Goal: Transaction & Acquisition: Purchase product/service

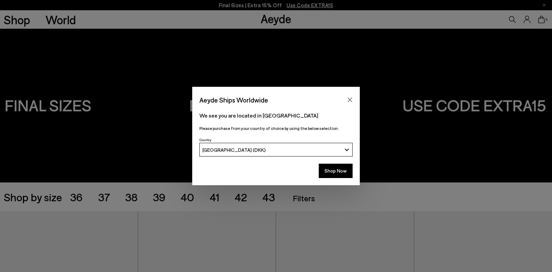
click at [161, 197] on div "Aeyde Ships Worldwide We see you are located in [GEOGRAPHIC_DATA] Please purcha…" at bounding box center [276, 136] width 552 height 272
click at [330, 171] on button "Shop Now" at bounding box center [336, 171] width 34 height 14
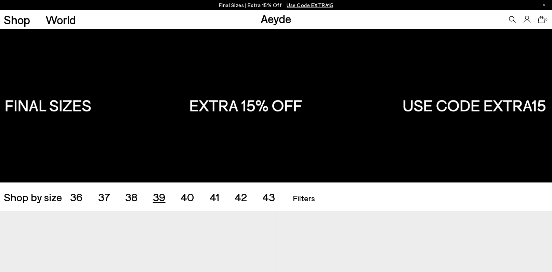
click at [159, 201] on span "39" at bounding box center [159, 197] width 13 height 13
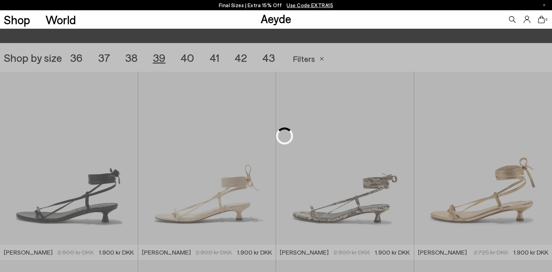
scroll to position [154, 0]
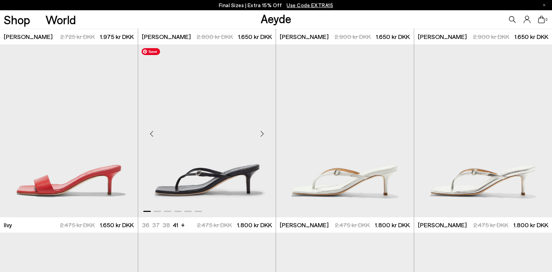
scroll to position [557, 0]
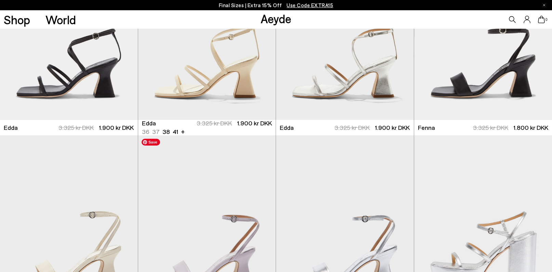
scroll to position [1662, 0]
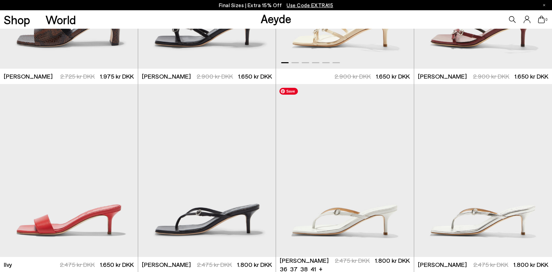
scroll to position [521, 0]
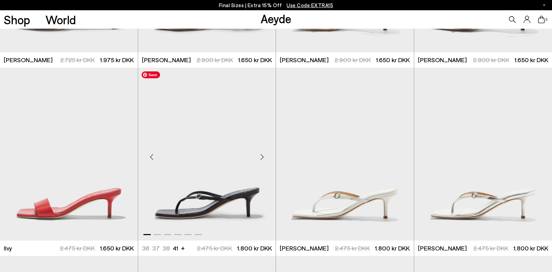
click at [226, 201] on img "1 / 6" at bounding box center [207, 154] width 138 height 173
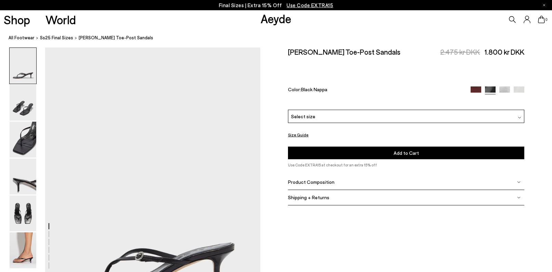
click at [324, 110] on div "Select size" at bounding box center [406, 116] width 236 height 13
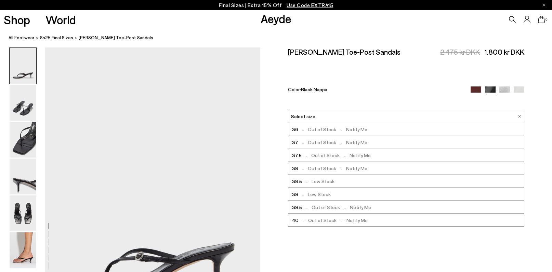
click at [349, 69] on div "Leigh Leather Toe-Post Sandals 2.475 kr DKK 1.800 kr DKK Color: Black Nappa" at bounding box center [406, 79] width 236 height 62
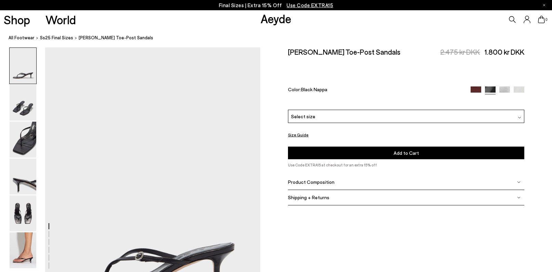
scroll to position [90, 0]
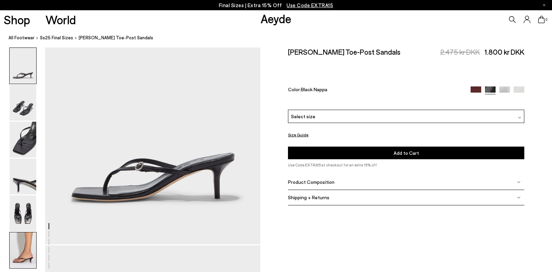
click at [26, 252] on img at bounding box center [23, 251] width 27 height 36
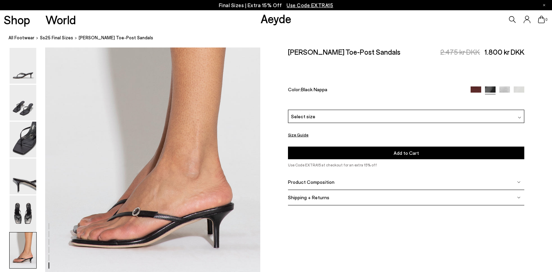
scroll to position [1488, 0]
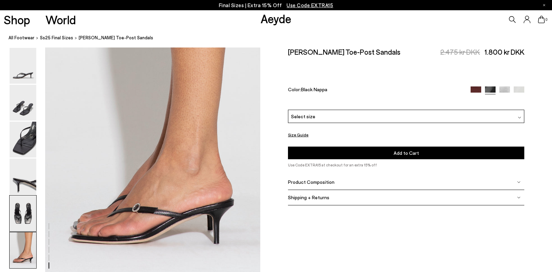
click at [26, 211] on img at bounding box center [23, 214] width 27 height 36
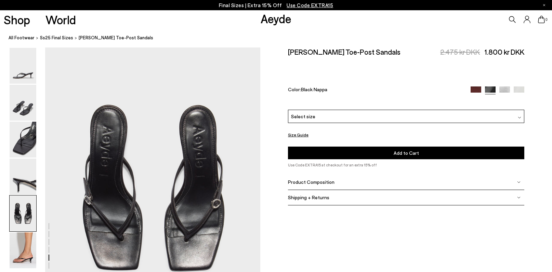
scroll to position [1153, 0]
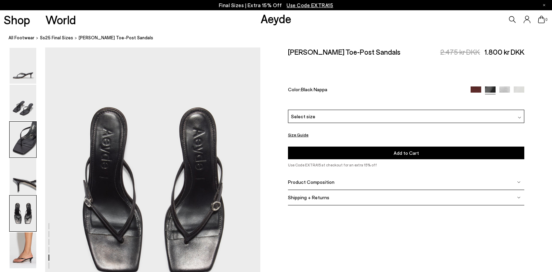
click at [30, 148] on img at bounding box center [23, 140] width 27 height 36
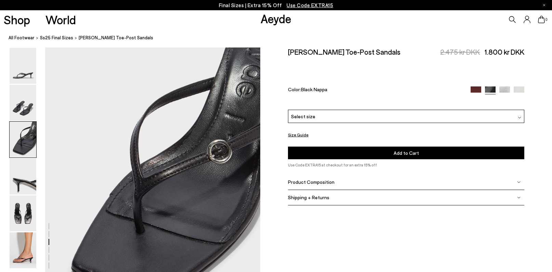
scroll to position [577, 0]
